Goal: Task Accomplishment & Management: Use online tool/utility

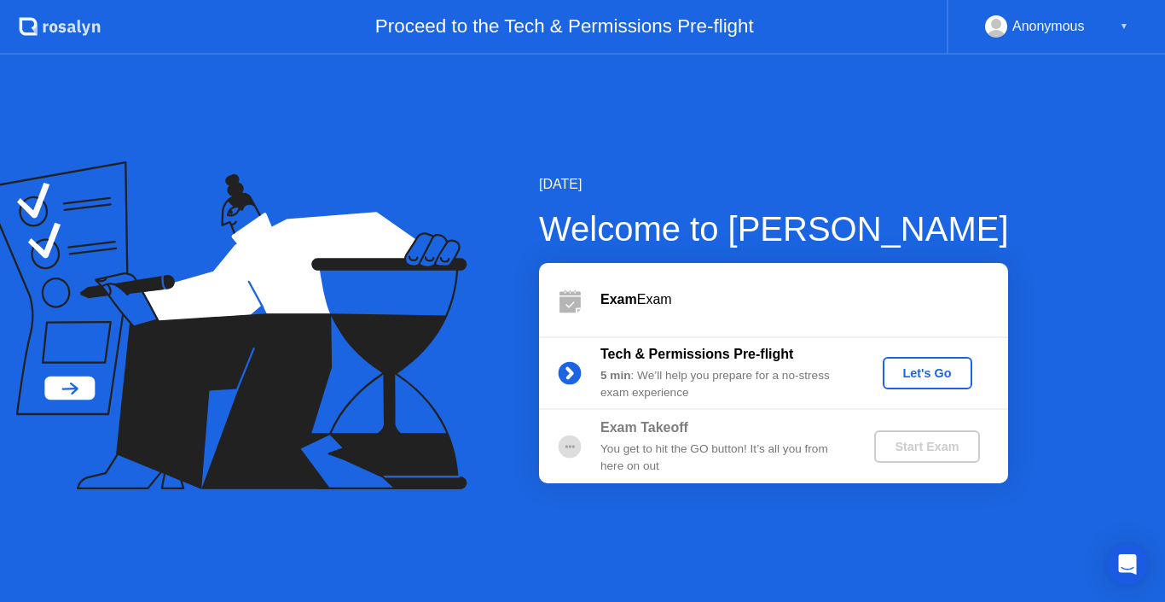
click at [945, 369] on div "Let's Go" at bounding box center [928, 373] width 76 height 14
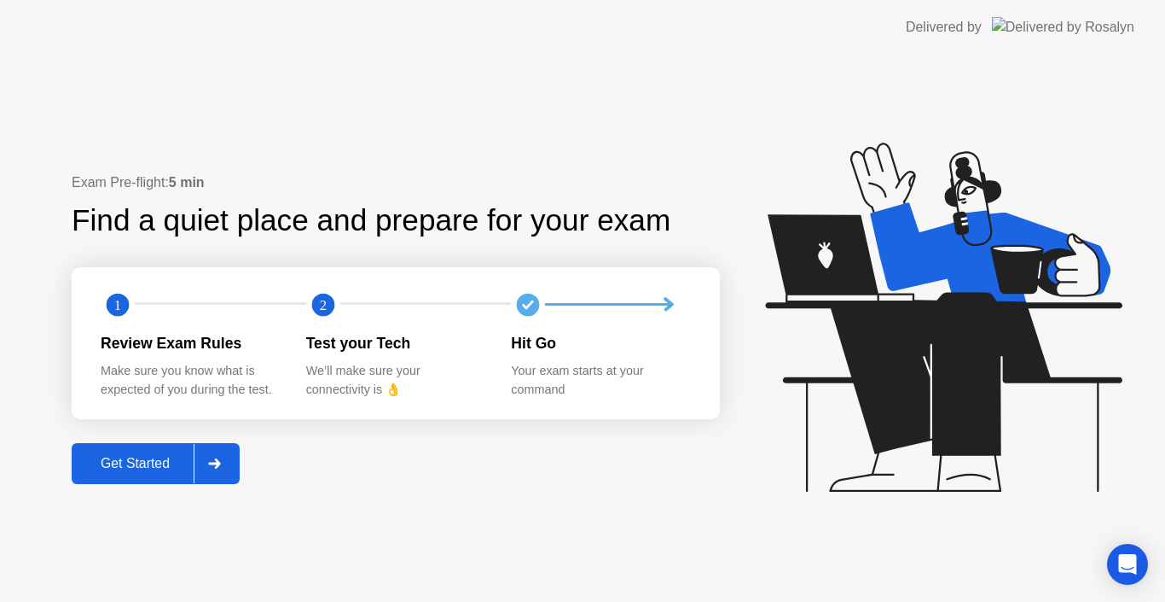
click at [147, 456] on div "Get Started" at bounding box center [135, 463] width 117 height 15
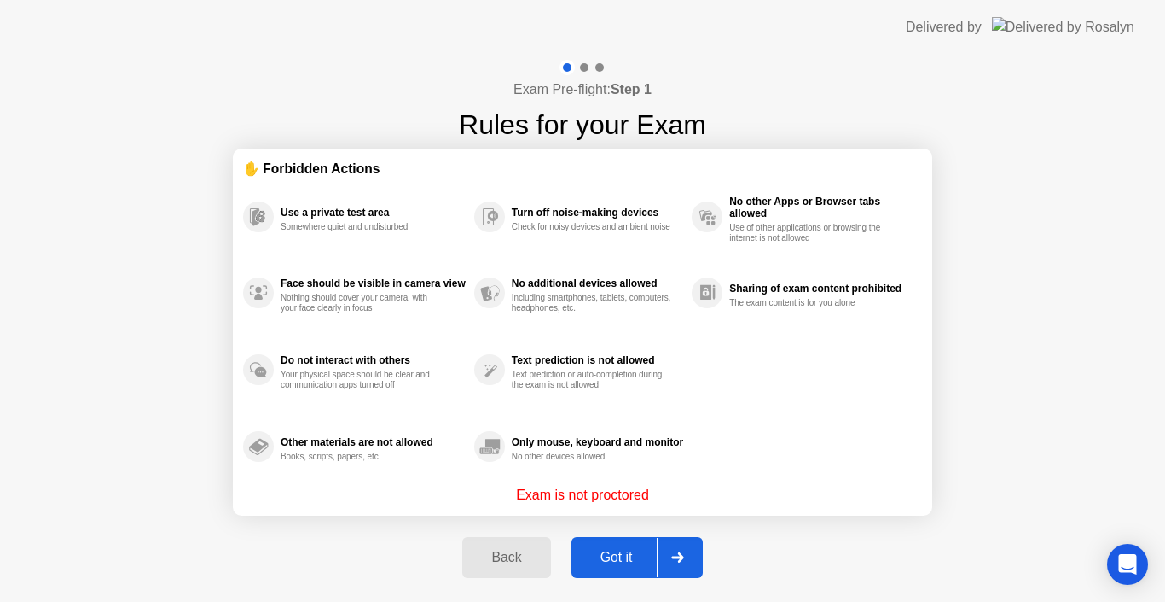
click at [613, 554] on div "Got it" at bounding box center [617, 556] width 80 height 15
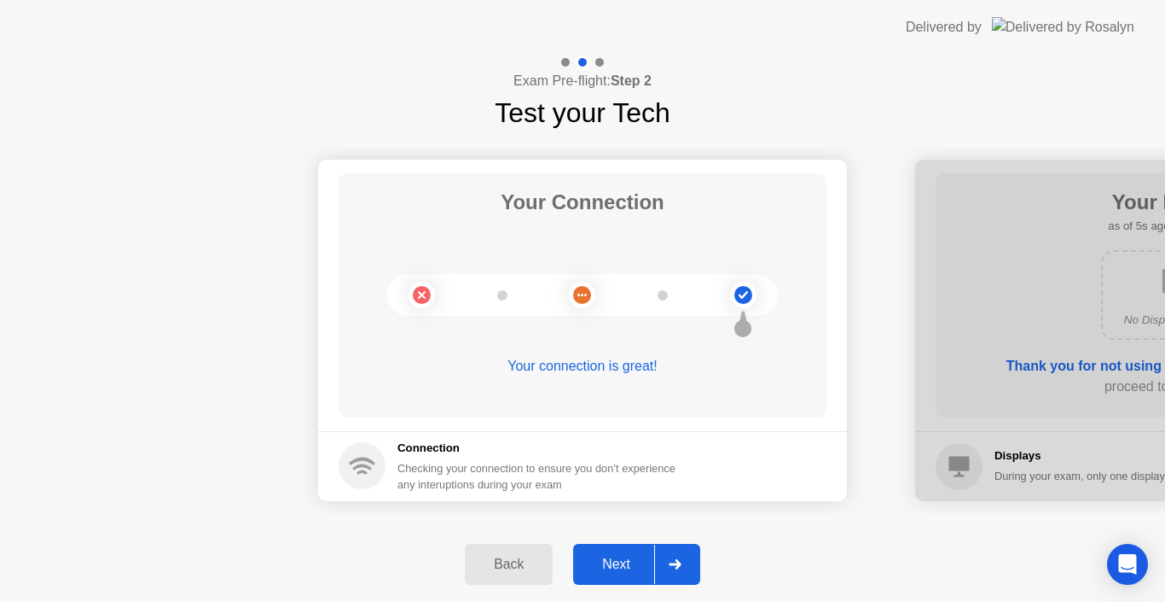
click at [619, 556] on div "Next" at bounding box center [616, 563] width 76 height 15
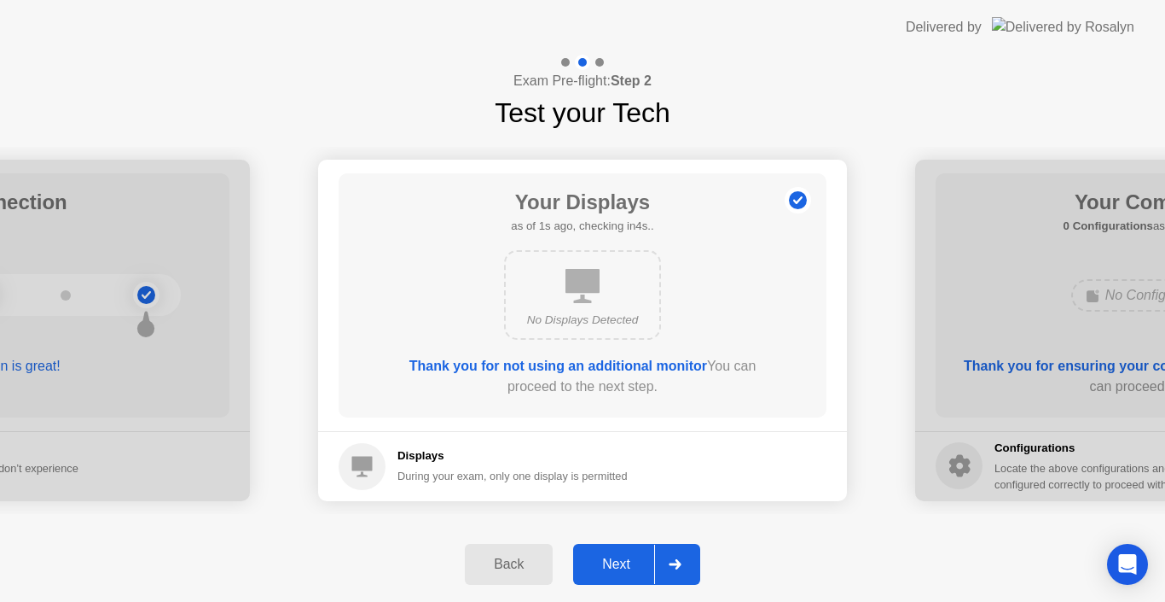
click at [619, 556] on div "Next" at bounding box center [616, 563] width 76 height 15
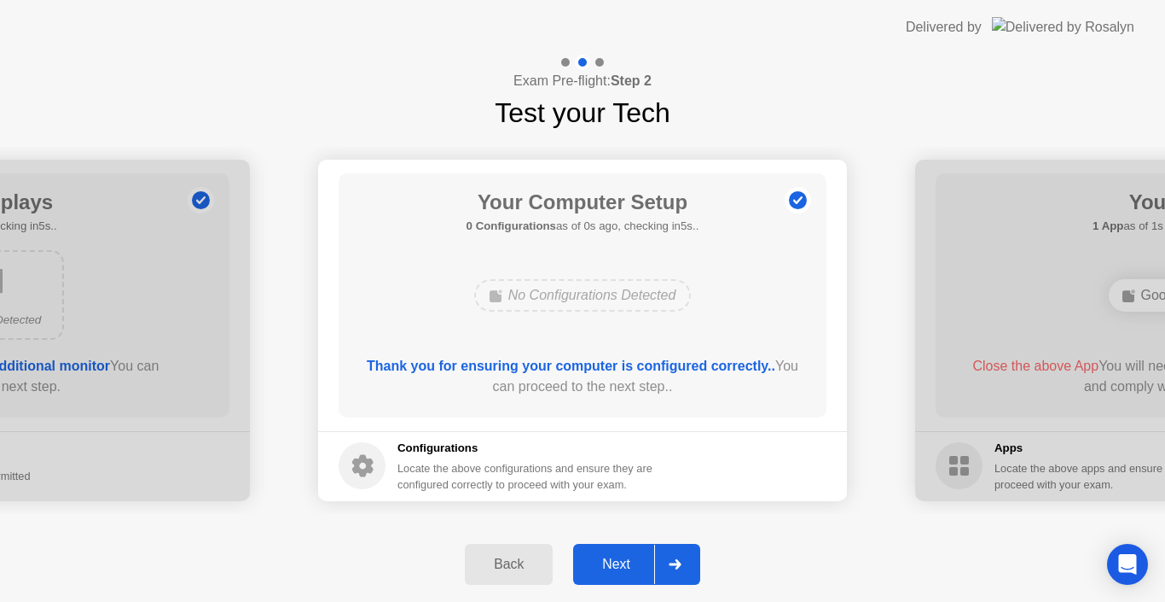
click at [619, 556] on div "Next" at bounding box center [616, 563] width 76 height 15
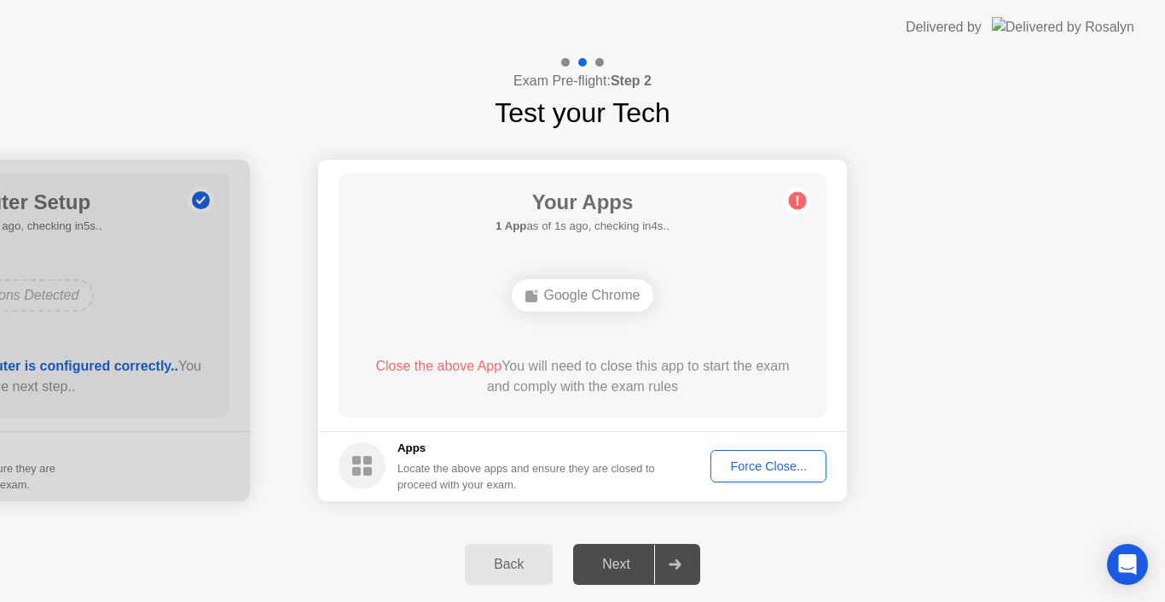
click at [748, 463] on div "Force Close..." at bounding box center [769, 466] width 104 height 14
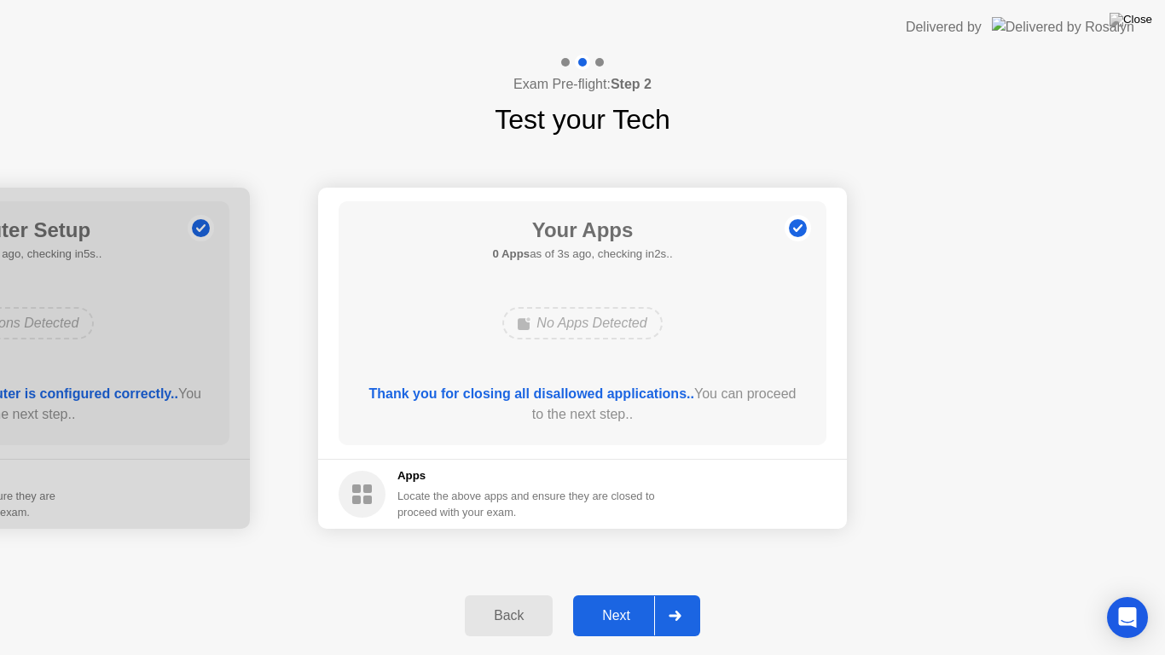
click at [619, 601] on div "Next" at bounding box center [616, 615] width 76 height 15
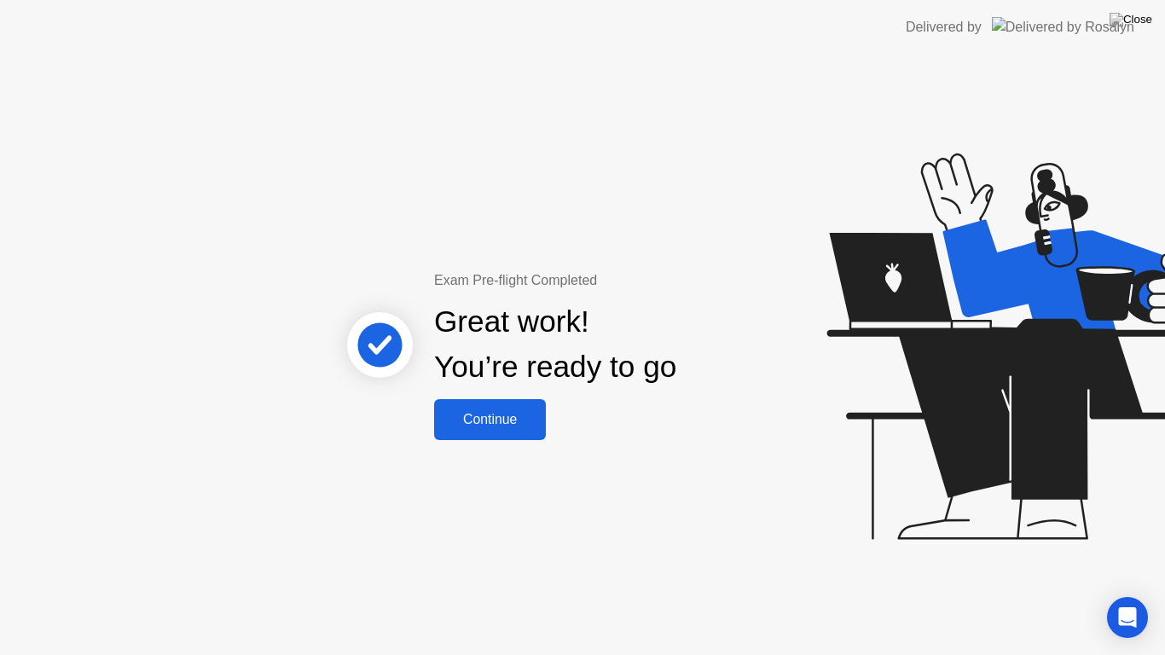
click at [481, 412] on div "Continue" at bounding box center [490, 419] width 102 height 15
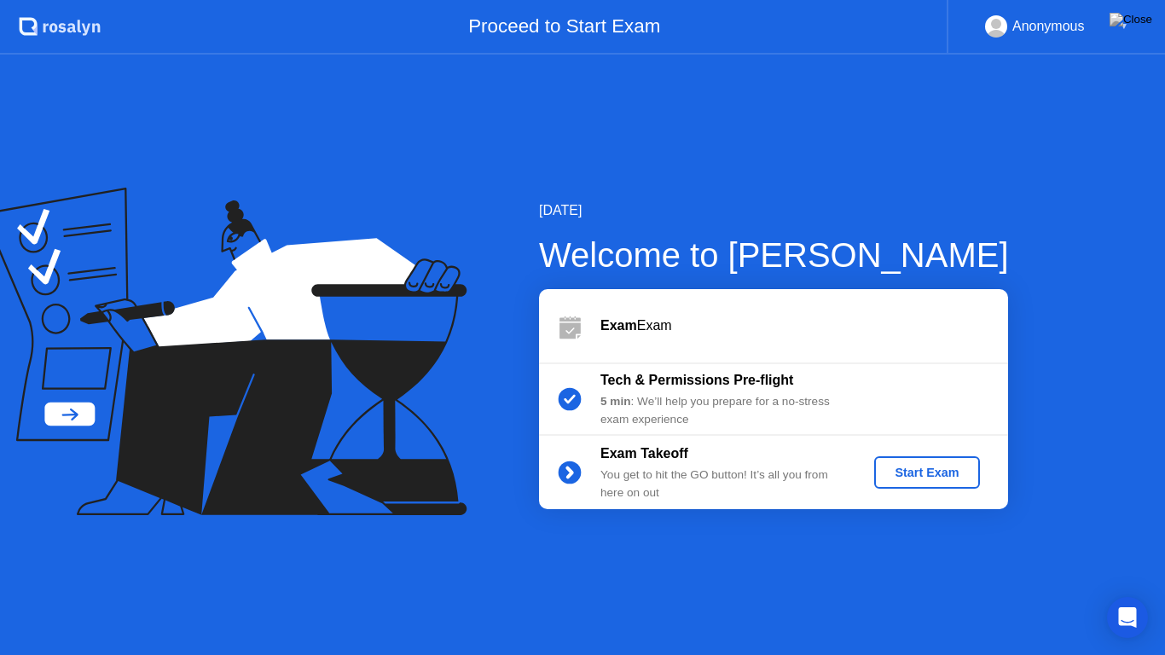
click at [921, 468] on div "Start Exam" at bounding box center [926, 473] width 91 height 14
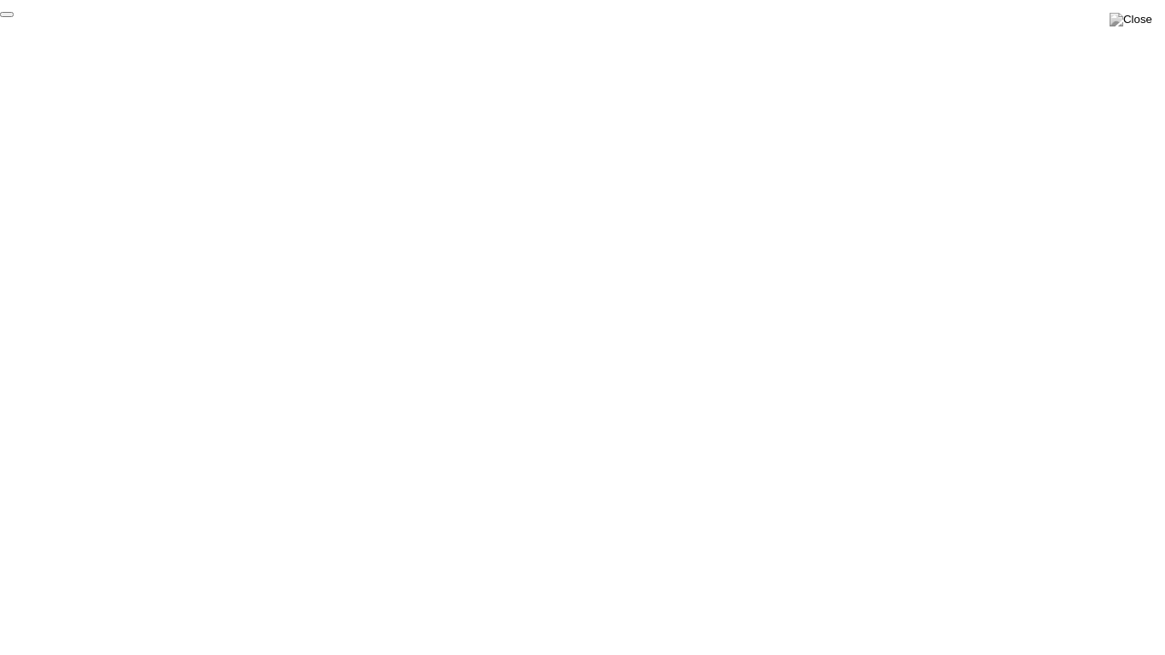
click div "End Proctoring Session"
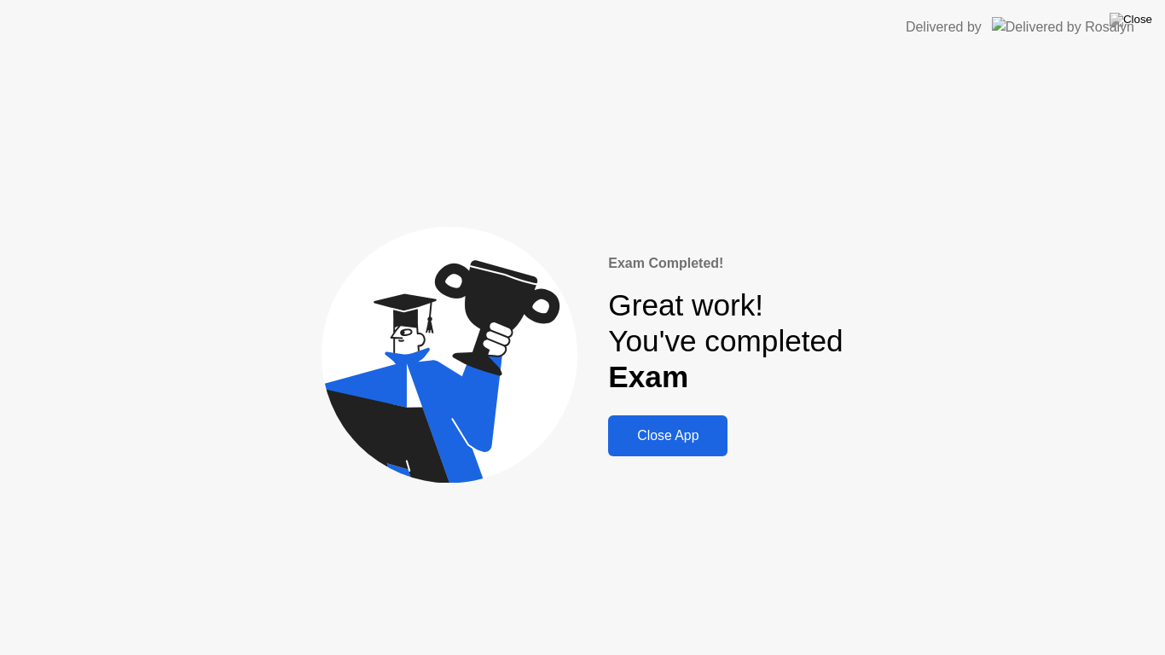
click at [650, 433] on div "Close App" at bounding box center [667, 435] width 109 height 15
